Goal: Contribute content

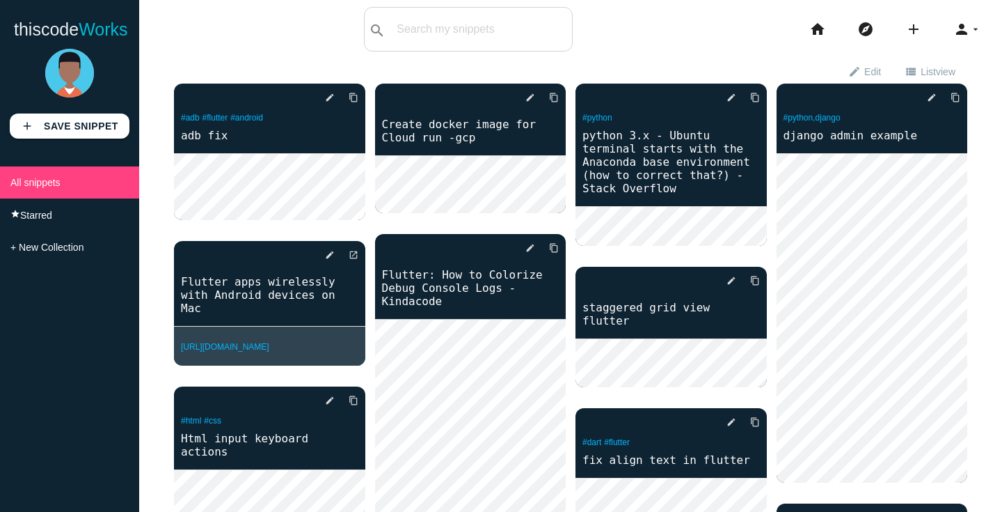
click at [635, 45] on div "thiscodeworks search All: All: Code: Title: Tag: All: Code: Title: Tag: search …" at bounding box center [501, 29] width 1002 height 45
click at [57, 126] on b "Save Snippet" at bounding box center [81, 125] width 74 height 11
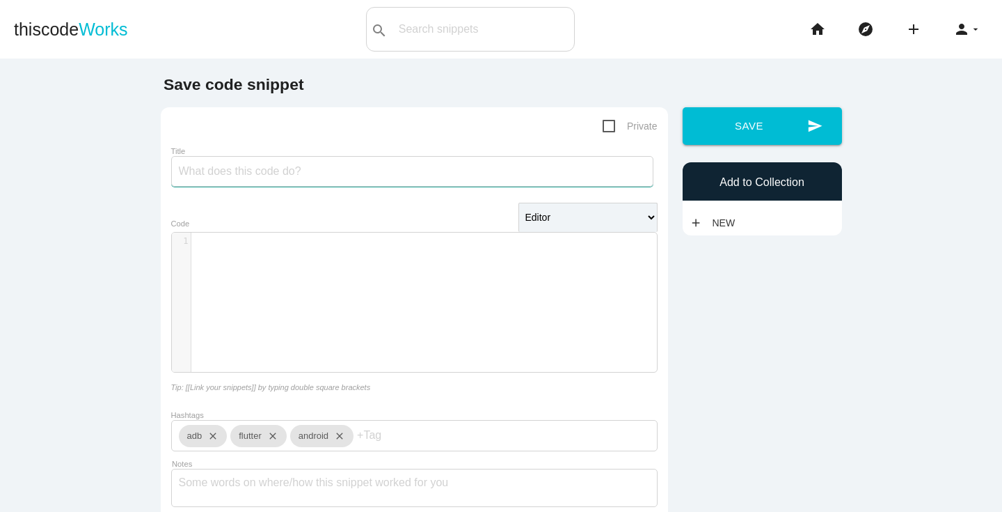
click at [315, 175] on input "Title" at bounding box center [412, 171] width 482 height 31
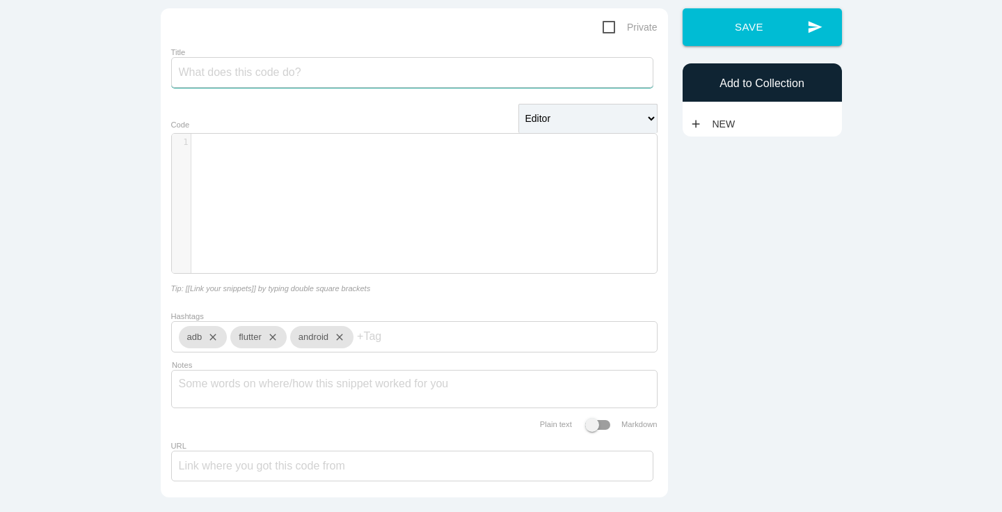
scroll to position [97, 0]
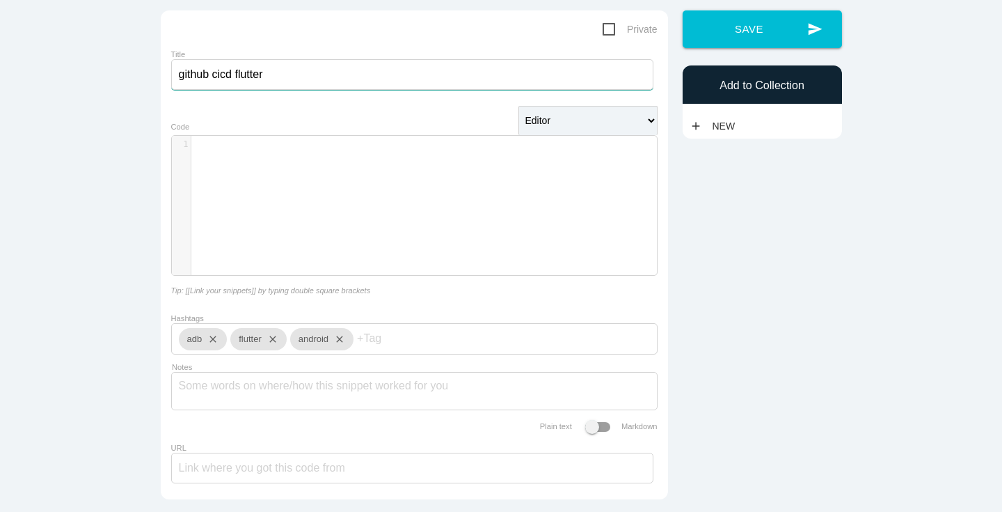
type input "github cicd flutter"
click at [246, 177] on div "​ x 1 ​" at bounding box center [425, 216] width 506 height 160
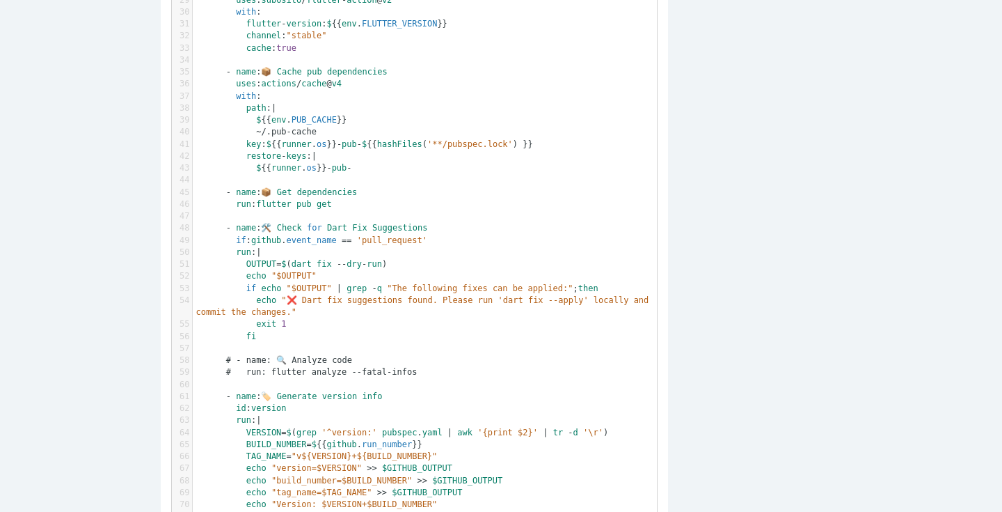
scroll to position [0, 0]
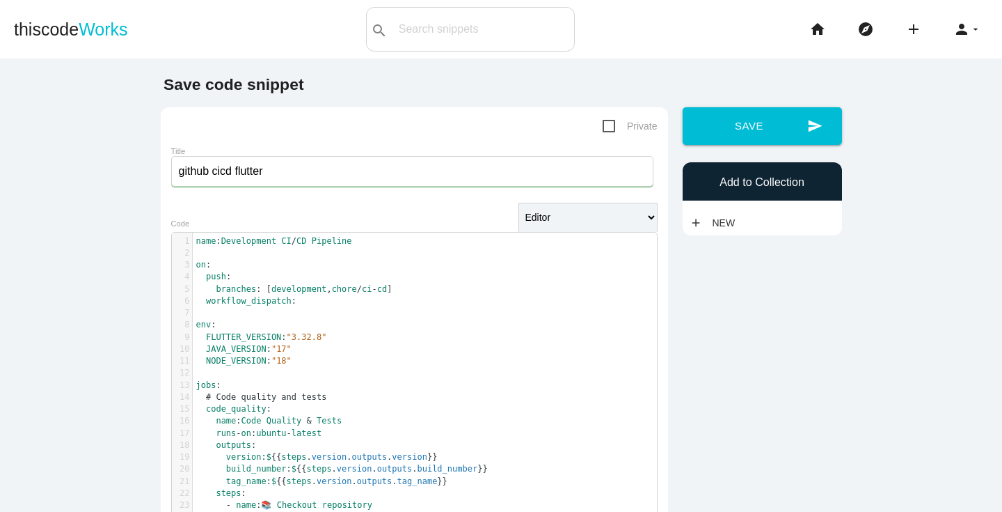
click at [604, 120] on span "Private" at bounding box center [630, 126] width 55 height 17
click at [604, 120] on input "Private" at bounding box center [607, 122] width 9 height 9
checkbox input "true"
click at [651, 216] on select "Editor HTML Editor Javascript Editor PHP Editor Python Editor" at bounding box center [588, 217] width 139 height 29
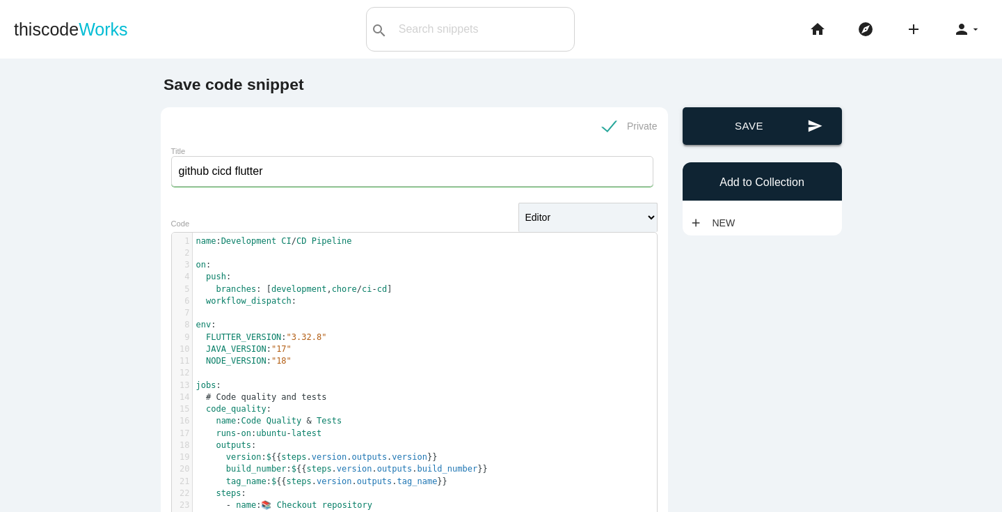
click at [729, 125] on button "send Save" at bounding box center [762, 126] width 159 height 38
